Goal: Find specific page/section: Find specific page/section

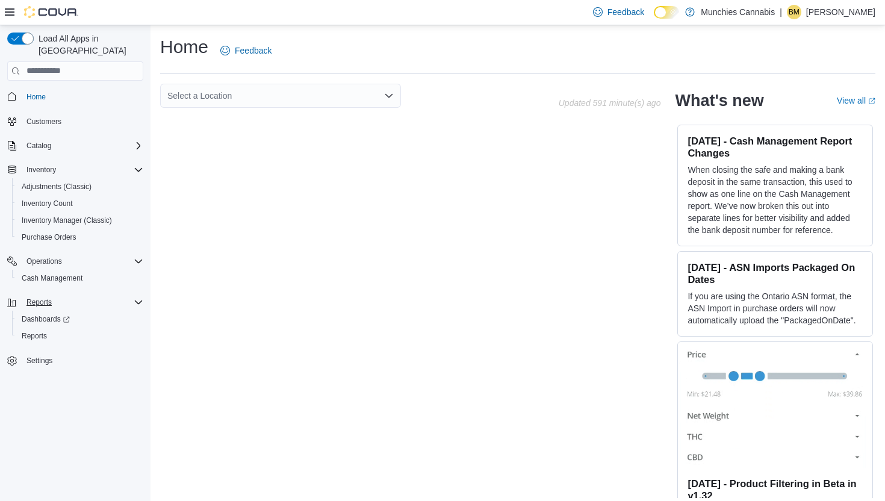
click at [60, 295] on div "Reports" at bounding box center [83, 302] width 122 height 14
click at [47, 329] on span "Reports" at bounding box center [34, 336] width 25 height 14
